Goal: Check status: Check status

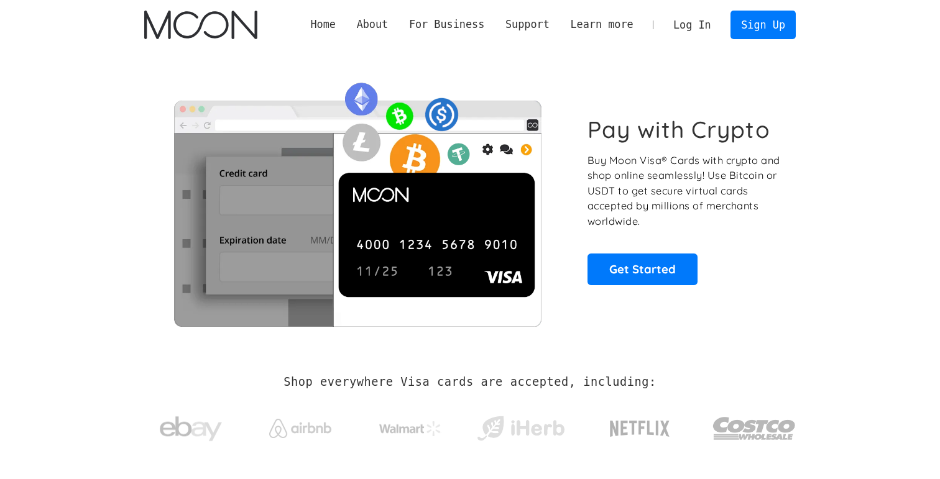
click at [686, 22] on link "Log In" at bounding box center [692, 24] width 58 height 27
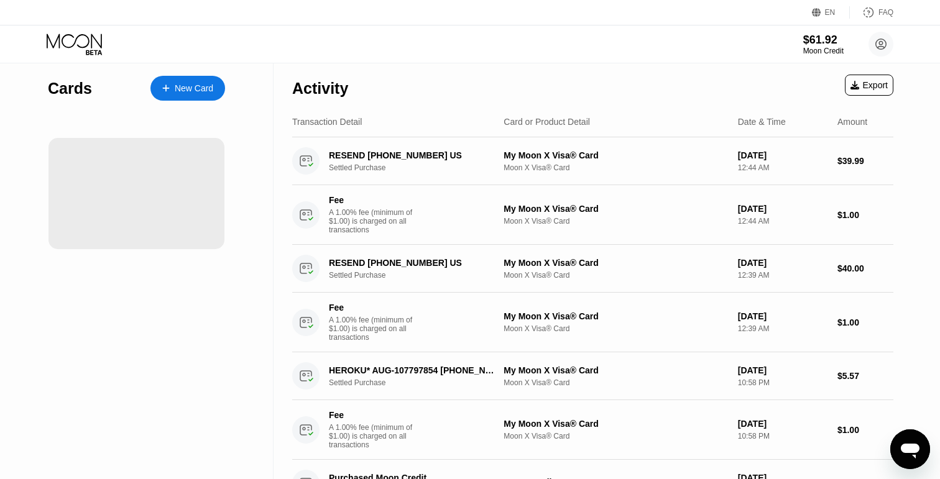
click at [495, 85] on div "Activity Export" at bounding box center [592, 85] width 601 height 44
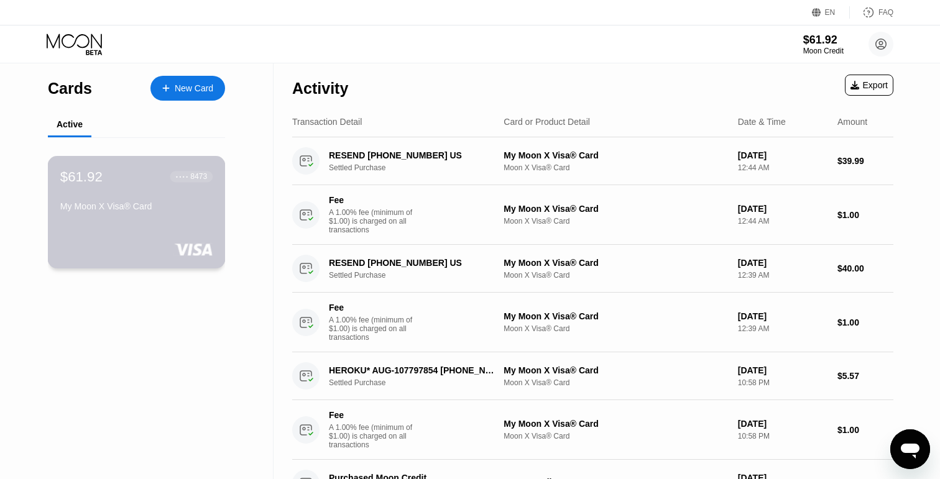
click at [174, 160] on div "$61.92 ● ● ● ● 8473 My Moon X Visa® Card" at bounding box center [137, 212] width 178 height 113
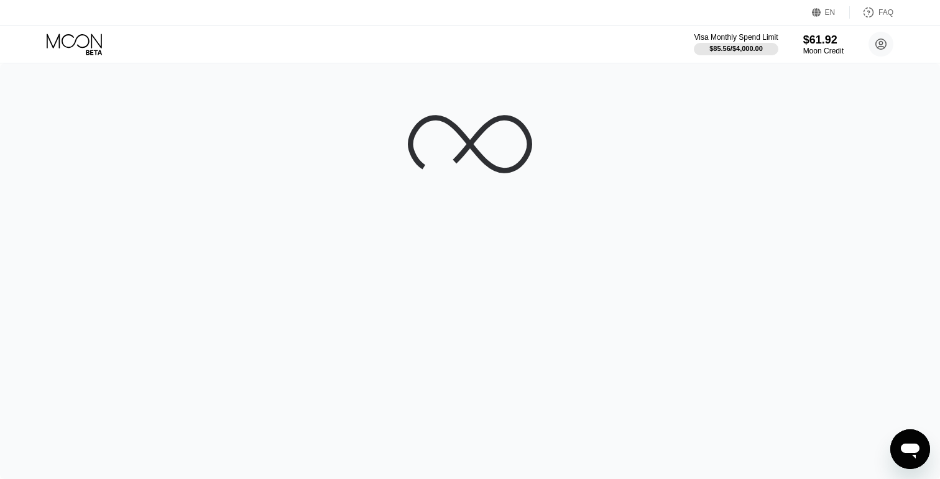
click at [592, 147] on div at bounding box center [470, 271] width 940 height 416
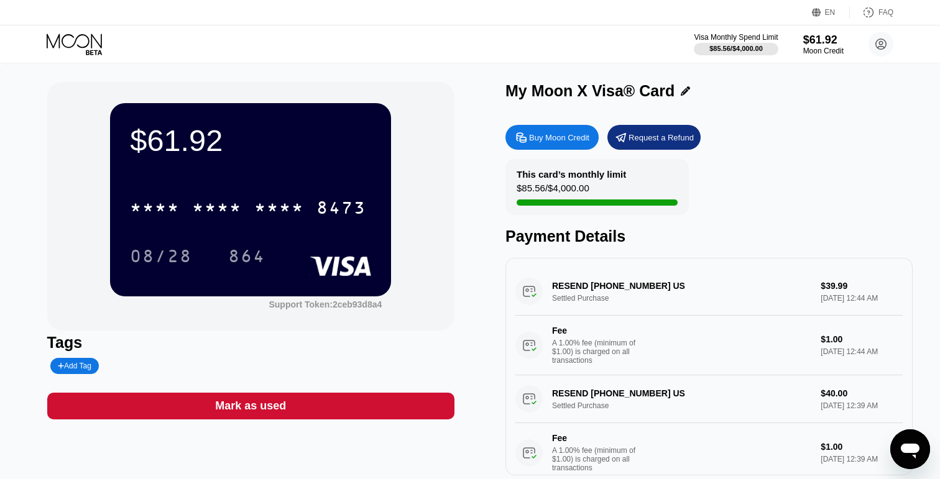
click at [304, 190] on div "* * * * * * * * * * * * 8473" at bounding box center [250, 204] width 241 height 42
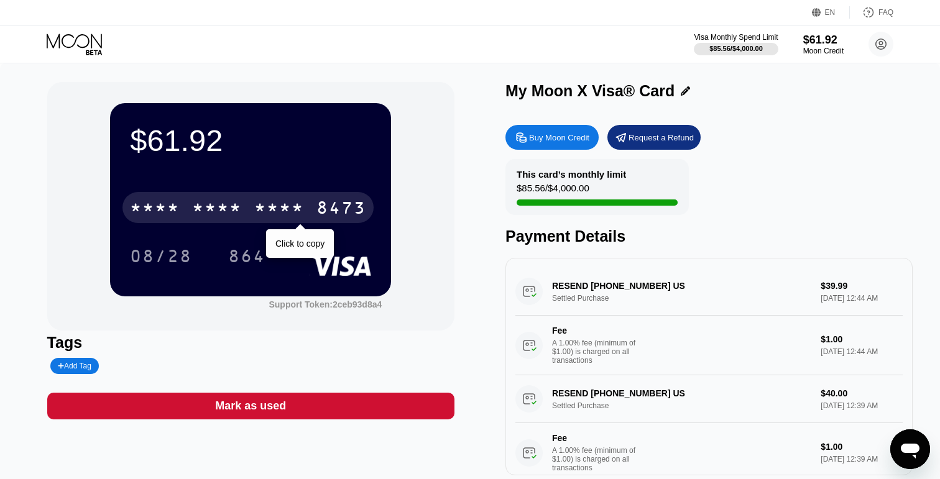
click at [288, 201] on div "* * * *" at bounding box center [279, 210] width 50 height 20
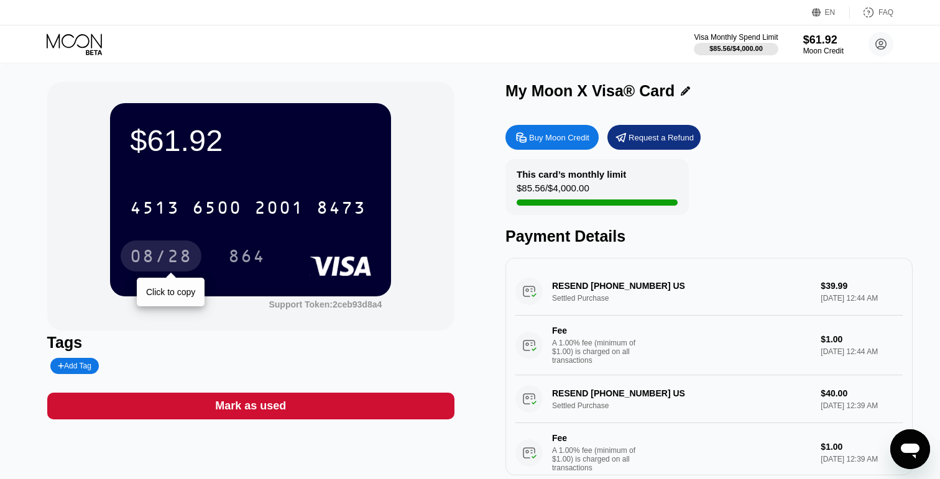
click at [145, 246] on div "08/28" at bounding box center [161, 256] width 81 height 31
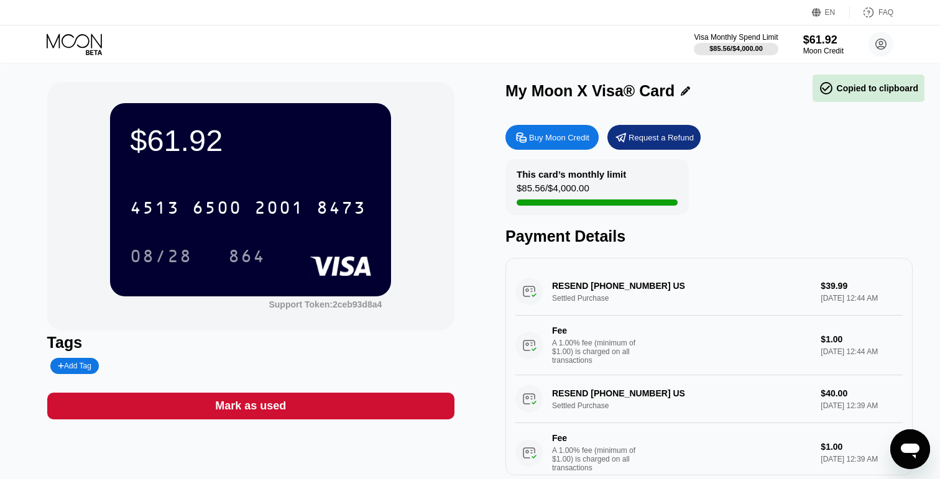
click at [205, 257] on div "08/28" at bounding box center [170, 256] width 81 height 31
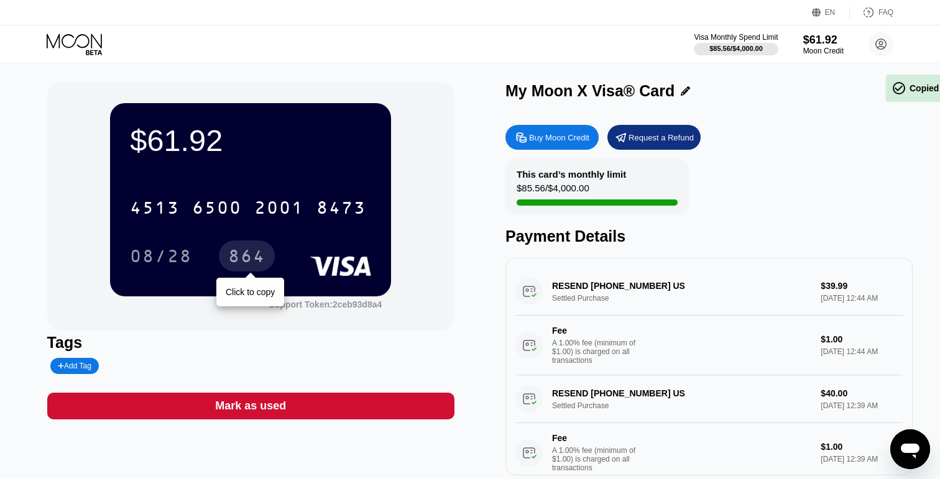
click at [252, 255] on div "864" at bounding box center [246, 258] width 37 height 20
